Goal: Task Accomplishment & Management: Use online tool/utility

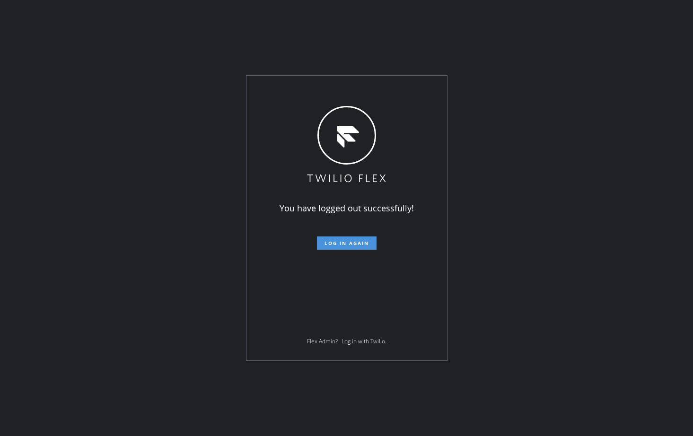
click at [337, 240] on span "Log in again" at bounding box center [347, 243] width 44 height 7
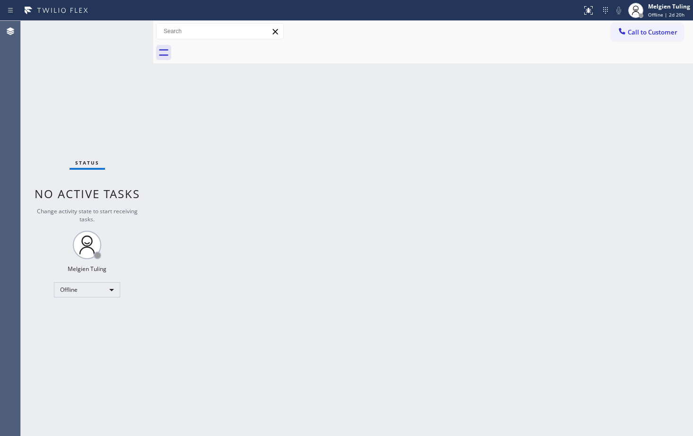
click at [624, 90] on div "Back to Dashboard Change Sender ID Customers Technicians Select a contact Outbo…" at bounding box center [423, 228] width 540 height 415
